Goal: Navigation & Orientation: Find specific page/section

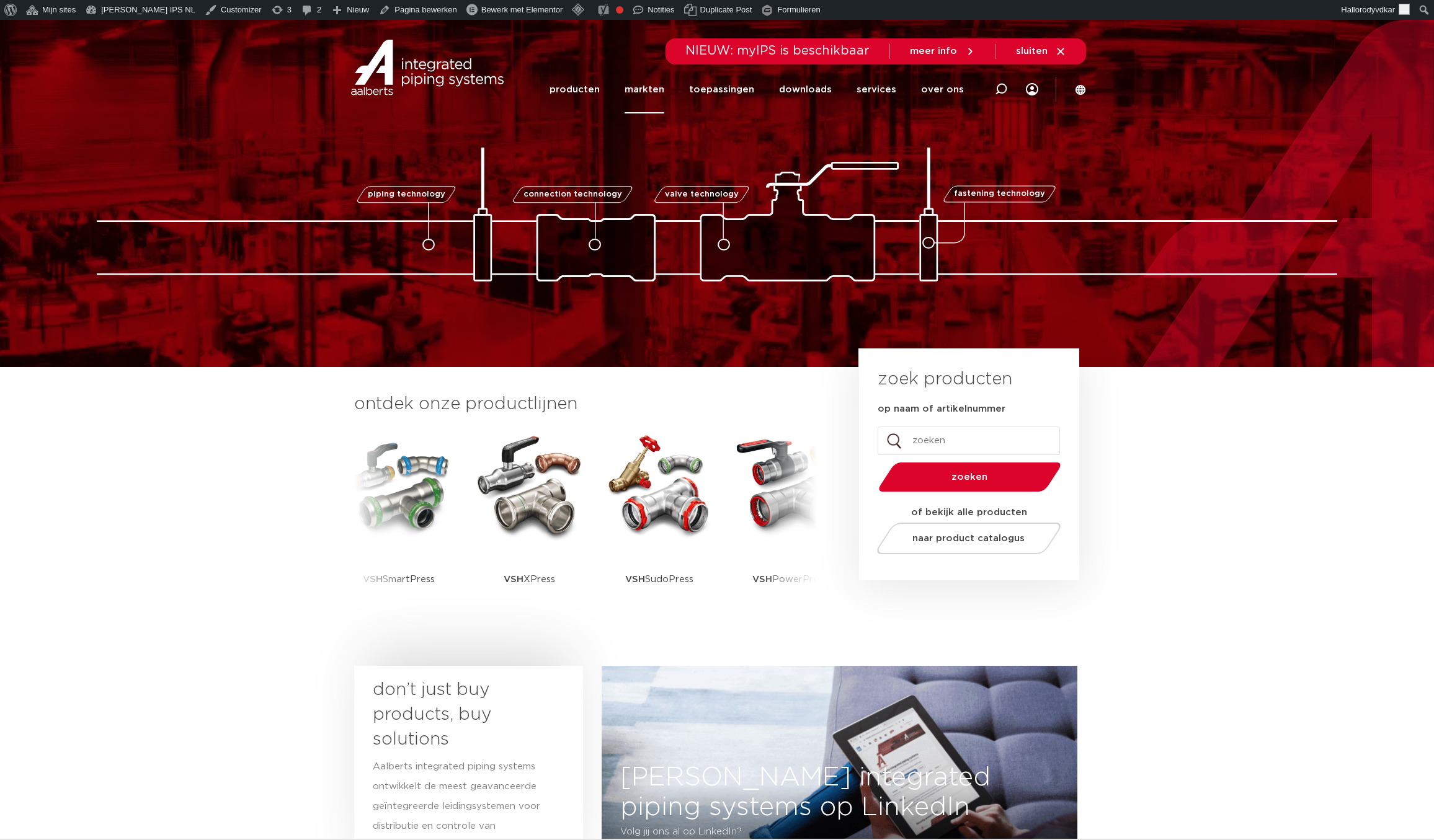
click at [639, 93] on link "markten" at bounding box center [644, 90] width 39 height 48
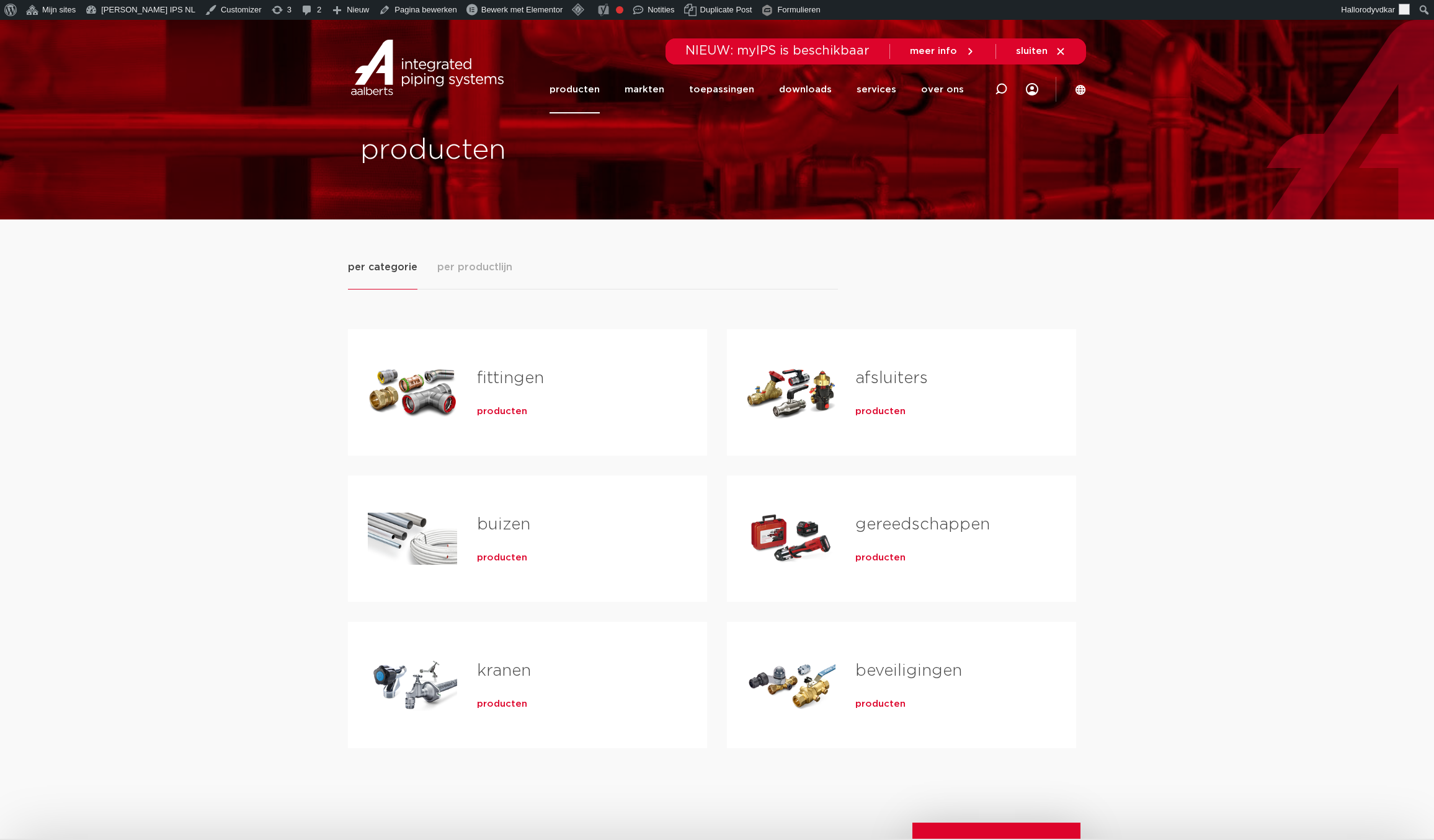
click at [166, 645] on div "per categorie per productlijn fittingen producten buizen producten" at bounding box center [717, 533] width 1434 height 628
click at [463, 271] on span "per productlijn" at bounding box center [475, 267] width 75 height 15
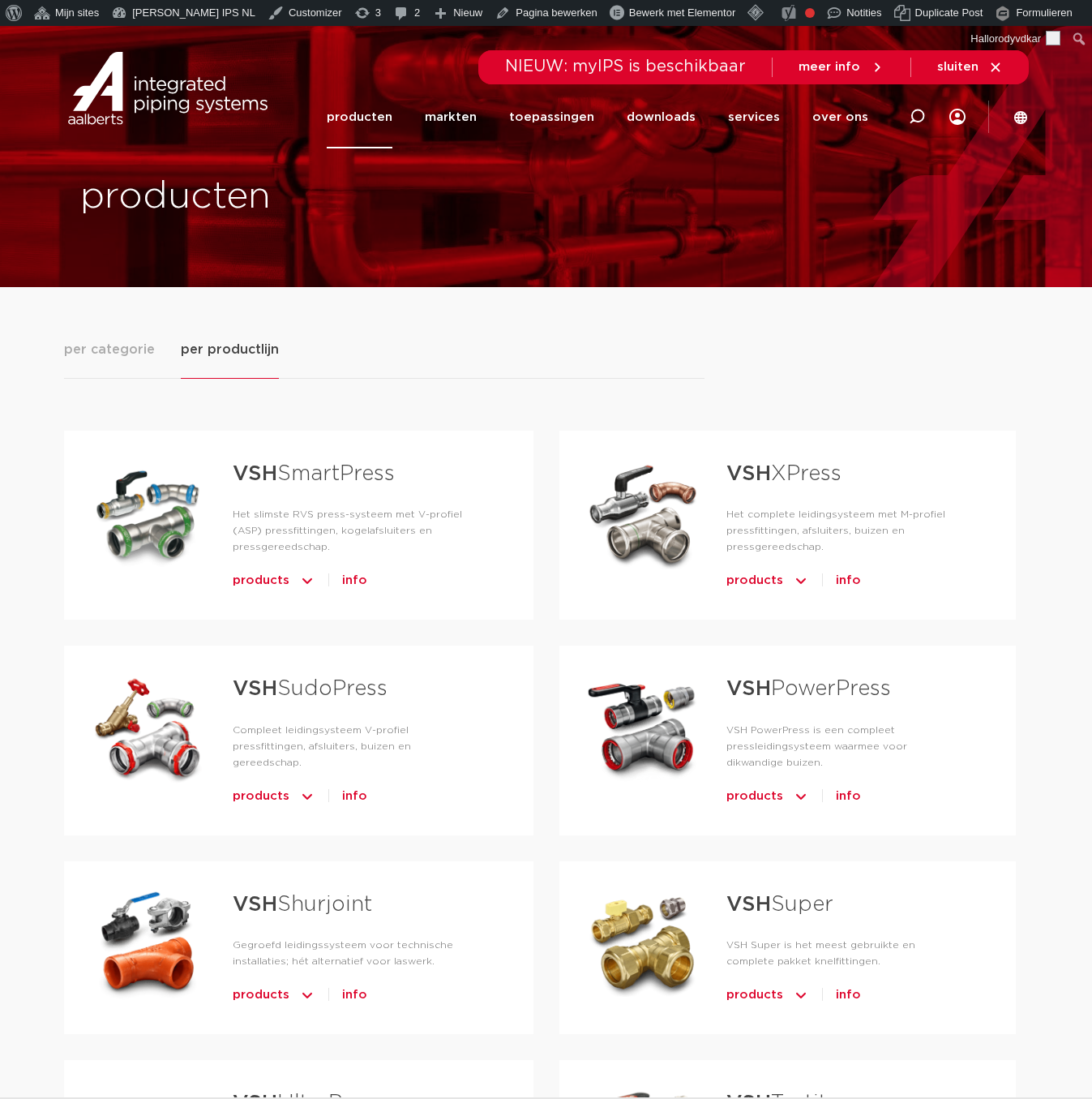
click at [118, 354] on span "per categorie" at bounding box center [109, 349] width 91 height 19
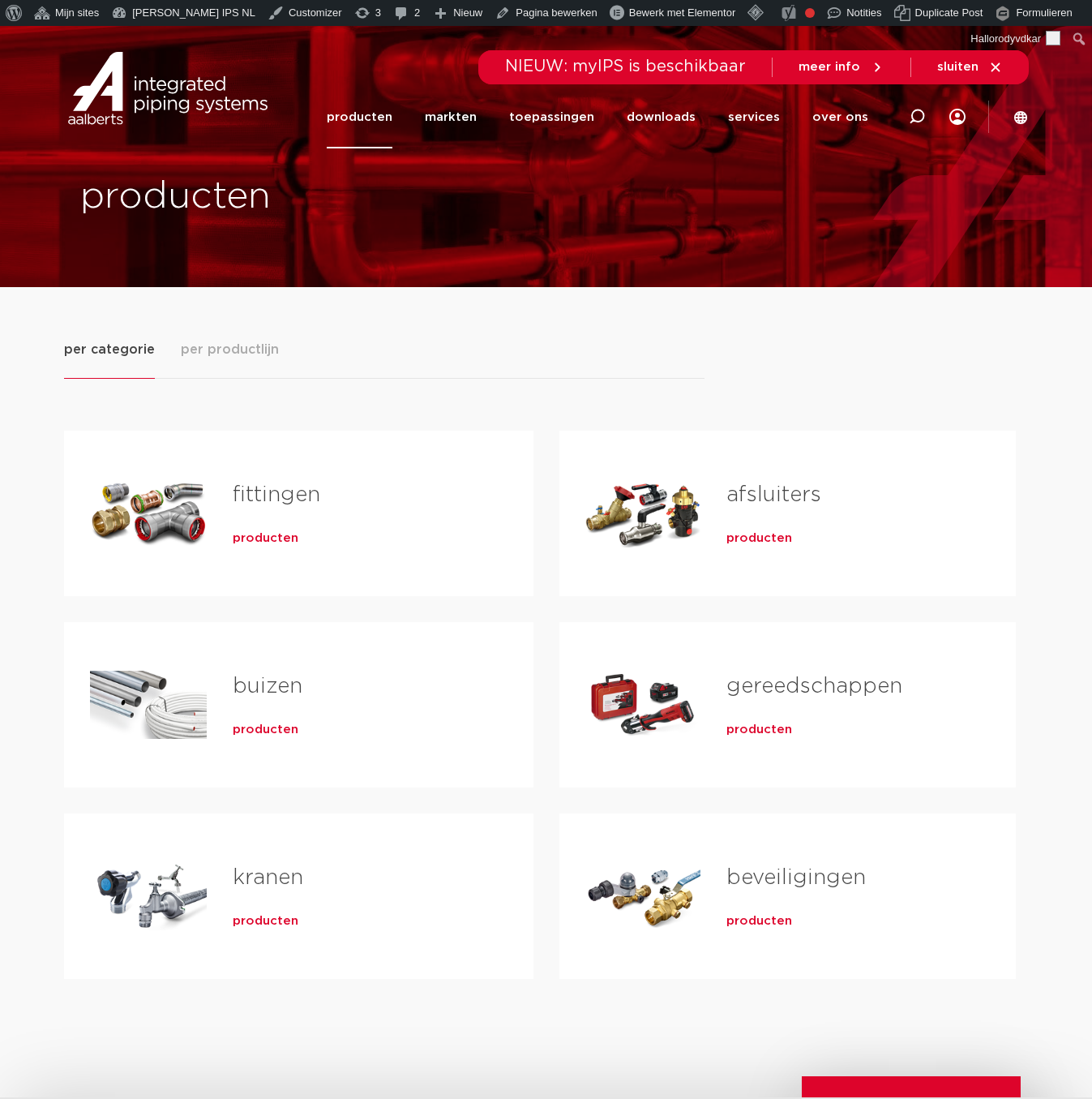
click at [221, 350] on span "per productlijn" at bounding box center [230, 349] width 98 height 19
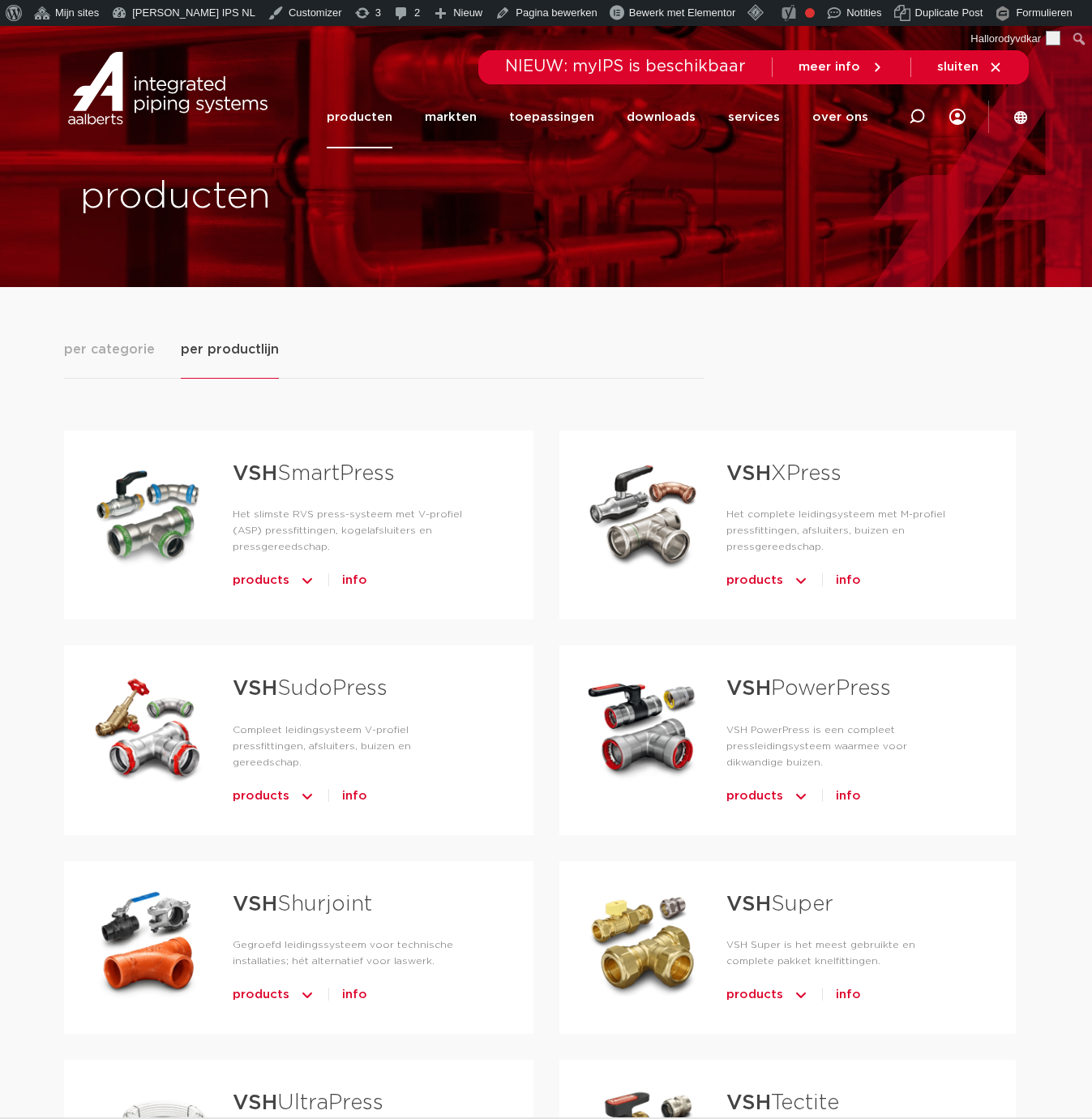
click at [118, 345] on span "per categorie" at bounding box center [109, 349] width 91 height 19
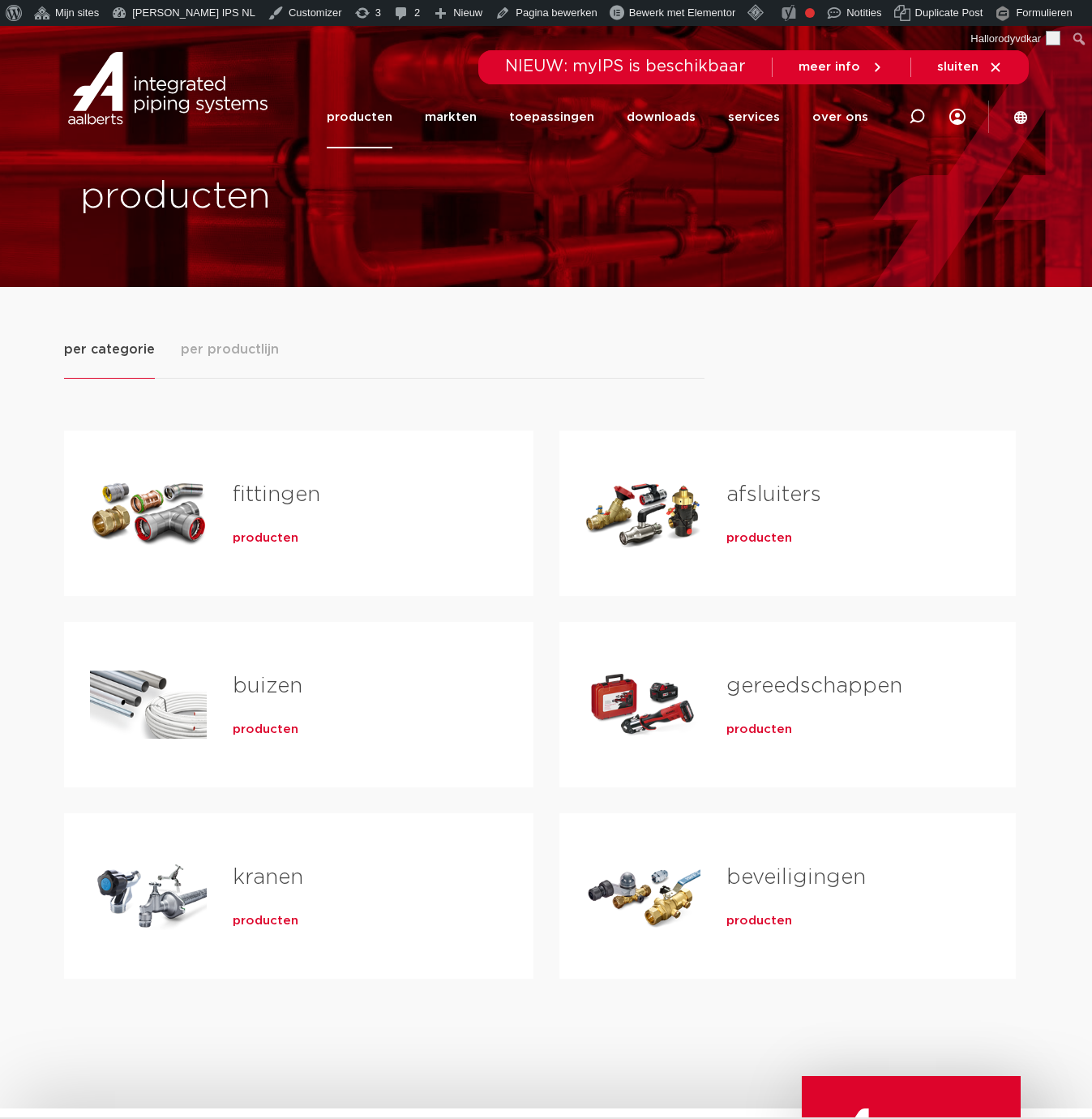
click at [212, 345] on span "per productlijn" at bounding box center [230, 349] width 98 height 19
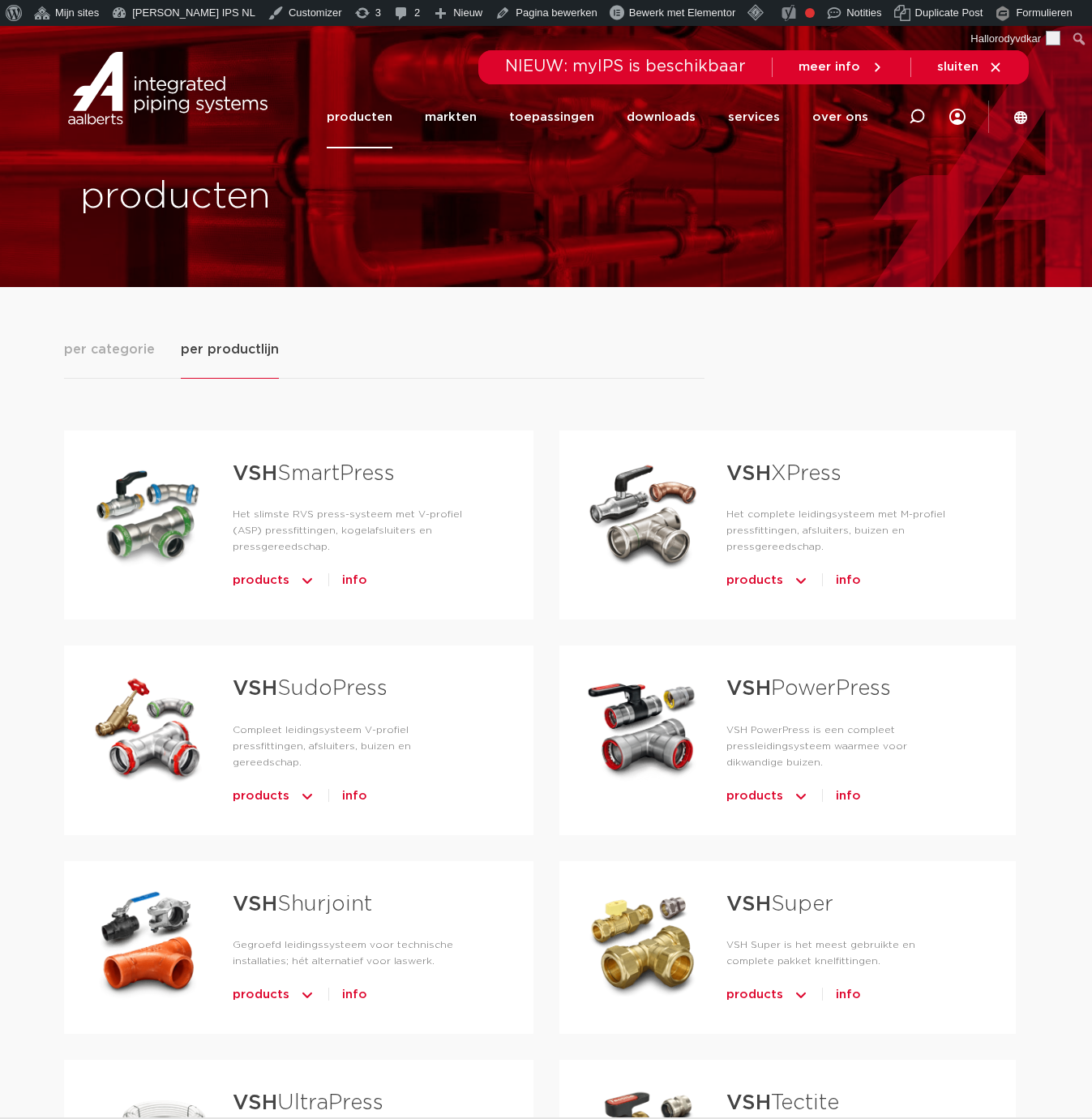
click at [458, 383] on div "VSH SmartPress Het slimste RVS press-systeem met V-profiel (ASP) pressfittingen…" at bounding box center [547, 926] width 965 height 1095
